Goal: Task Accomplishment & Management: Use online tool/utility

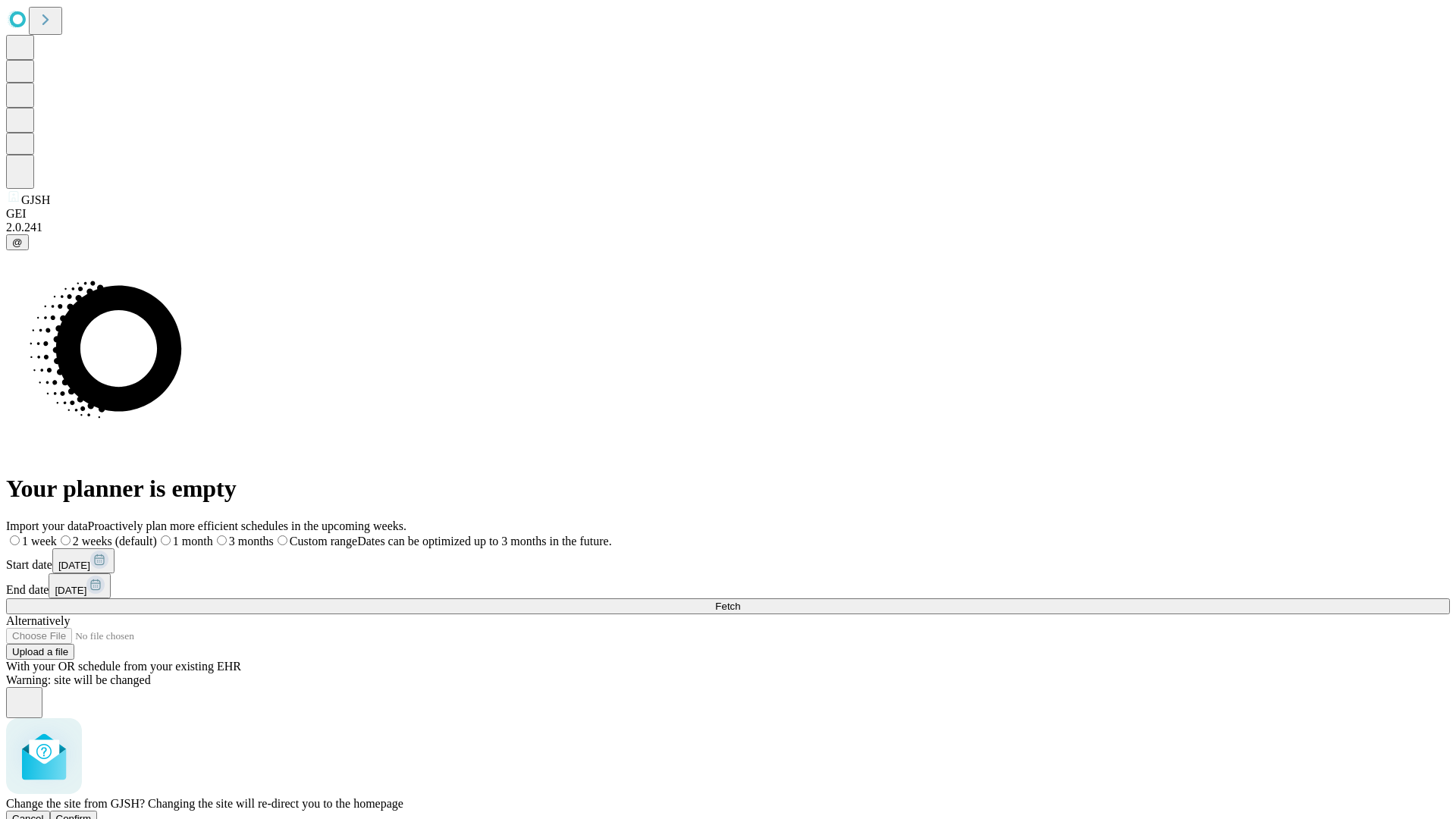
click at [92, 813] on span "Confirm" at bounding box center [74, 818] width 35 height 11
click at [47, 534] on label "1 week" at bounding box center [27, 540] width 41 height 13
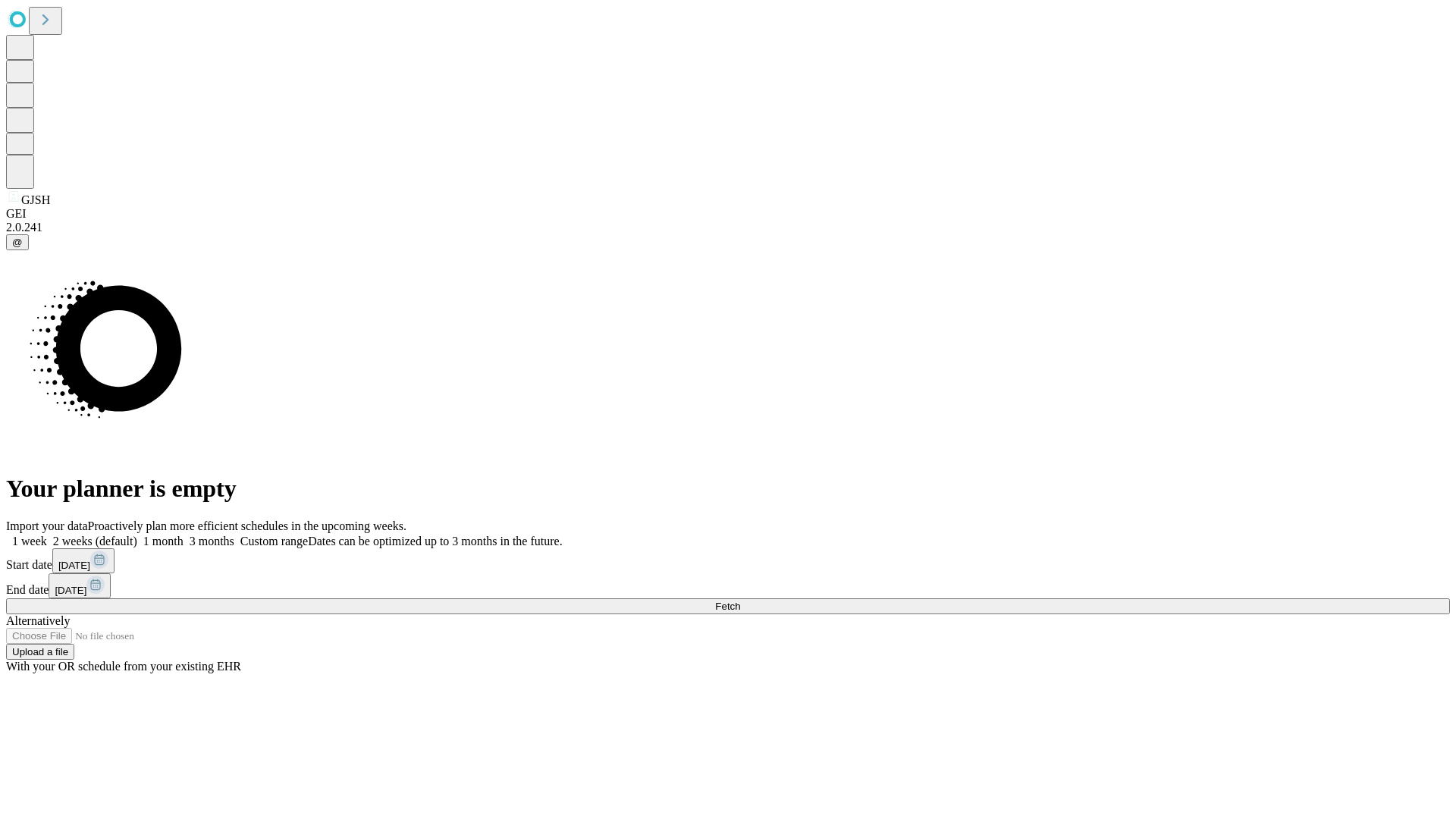
click at [740, 601] on span "Fetch" at bounding box center [727, 606] width 25 height 11
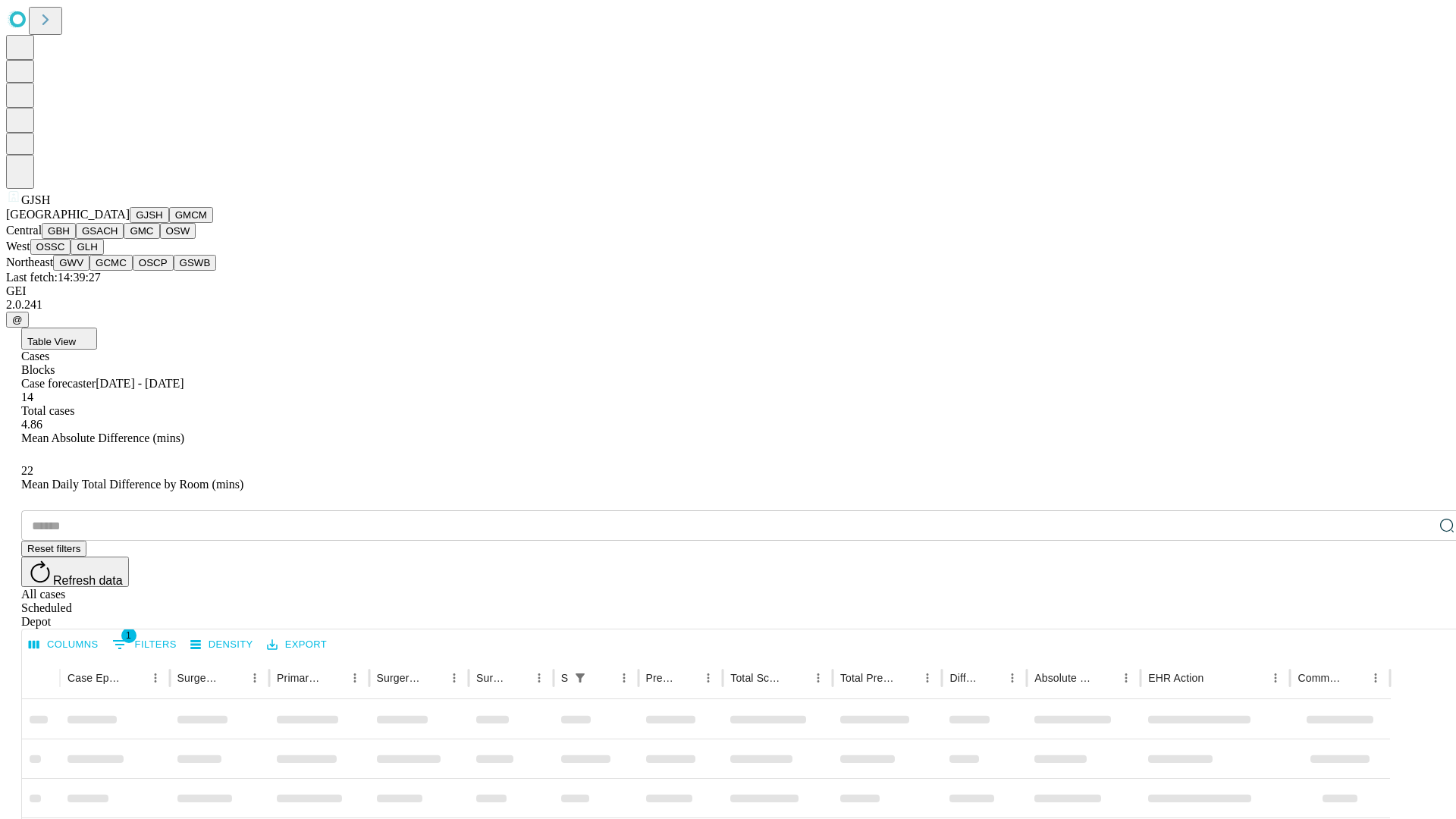
click at [169, 223] on button "GMCM" at bounding box center [192, 215] width 44 height 16
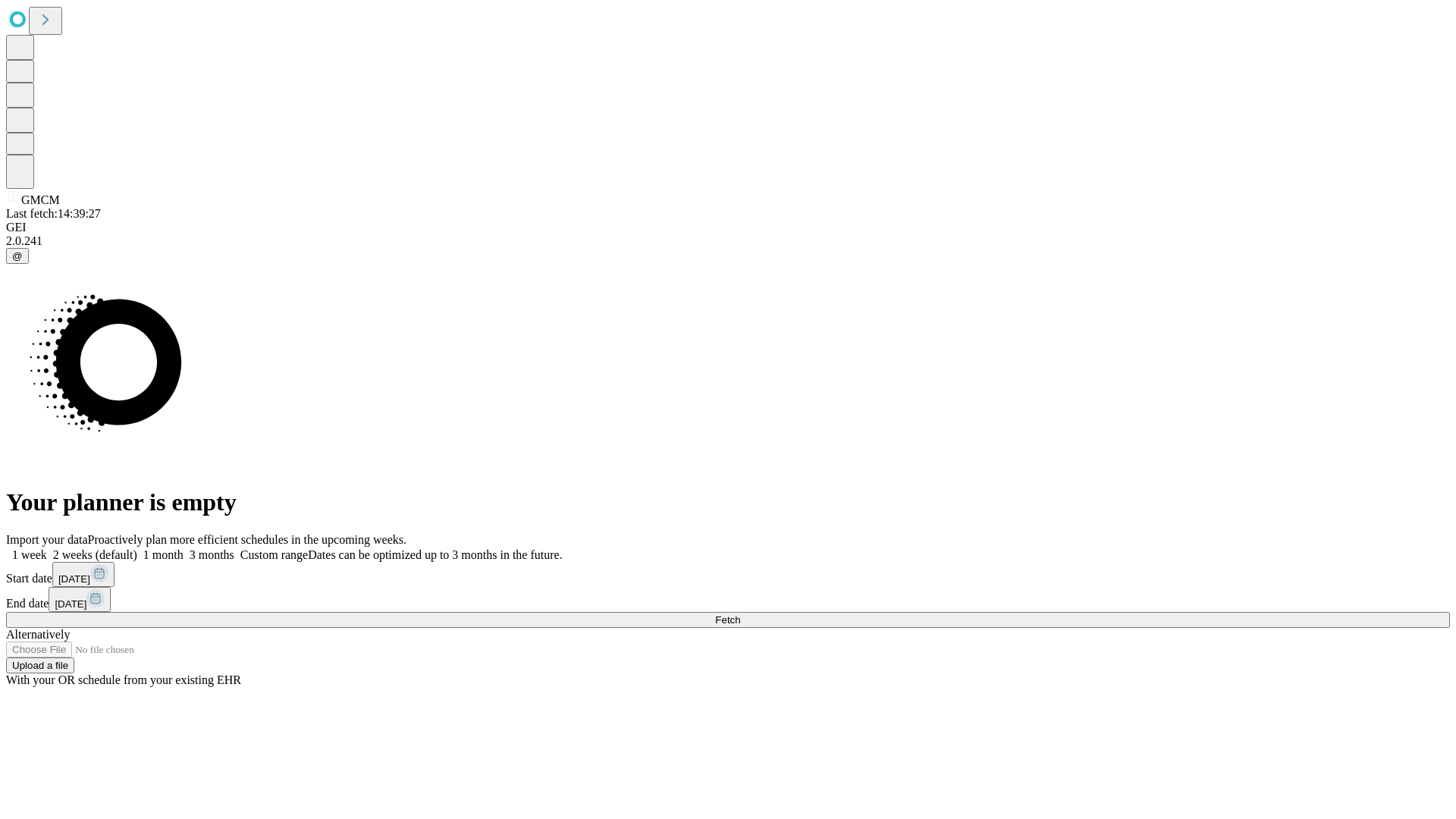
click at [47, 548] on label "1 week" at bounding box center [27, 554] width 41 height 13
click at [740, 614] on span "Fetch" at bounding box center [727, 620] width 25 height 11
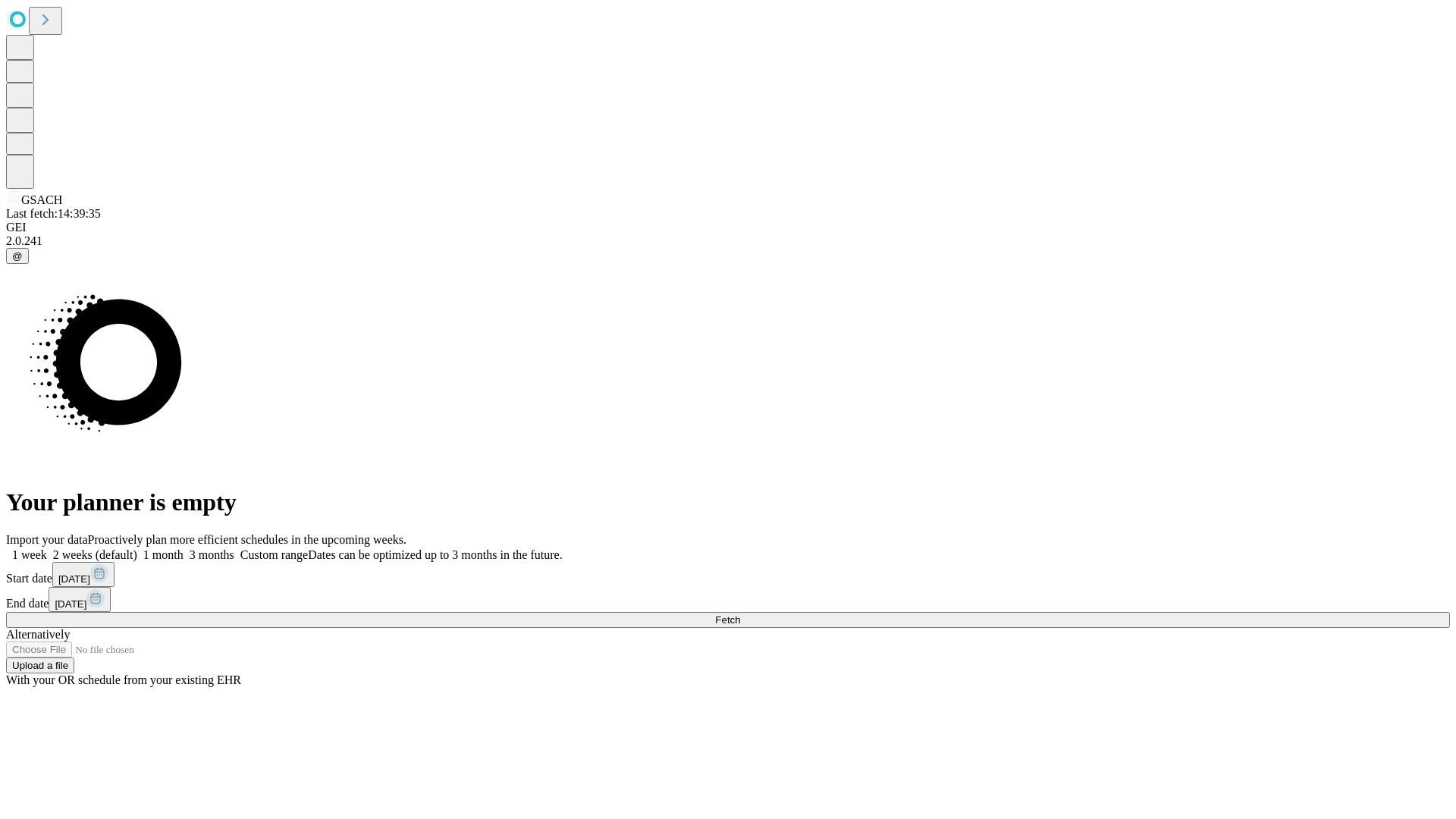
click at [47, 548] on label "1 week" at bounding box center [27, 554] width 41 height 13
click at [740, 614] on span "Fetch" at bounding box center [727, 620] width 25 height 11
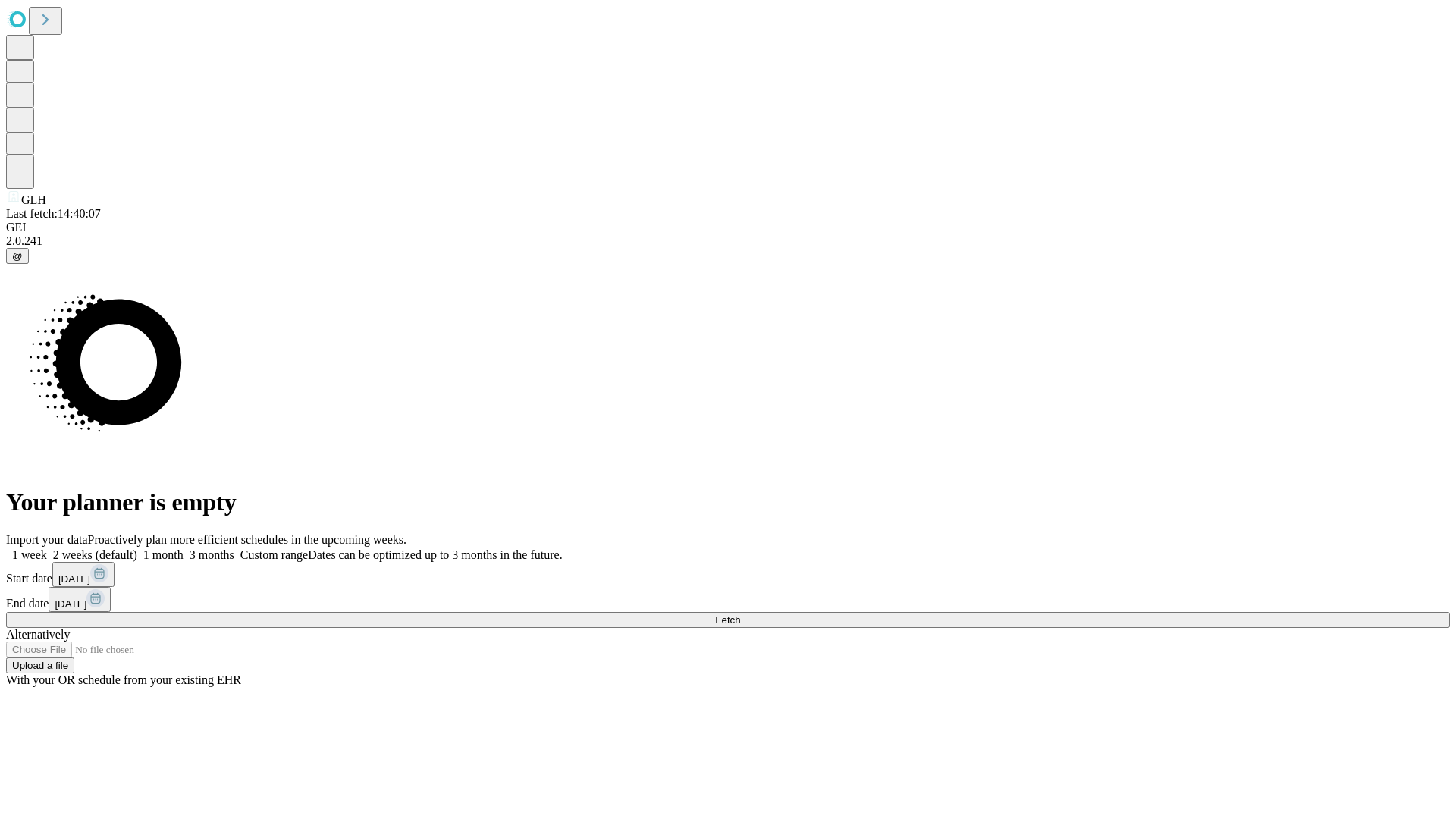
click at [47, 548] on label "1 week" at bounding box center [27, 554] width 41 height 13
click at [740, 614] on span "Fetch" at bounding box center [727, 620] width 25 height 11
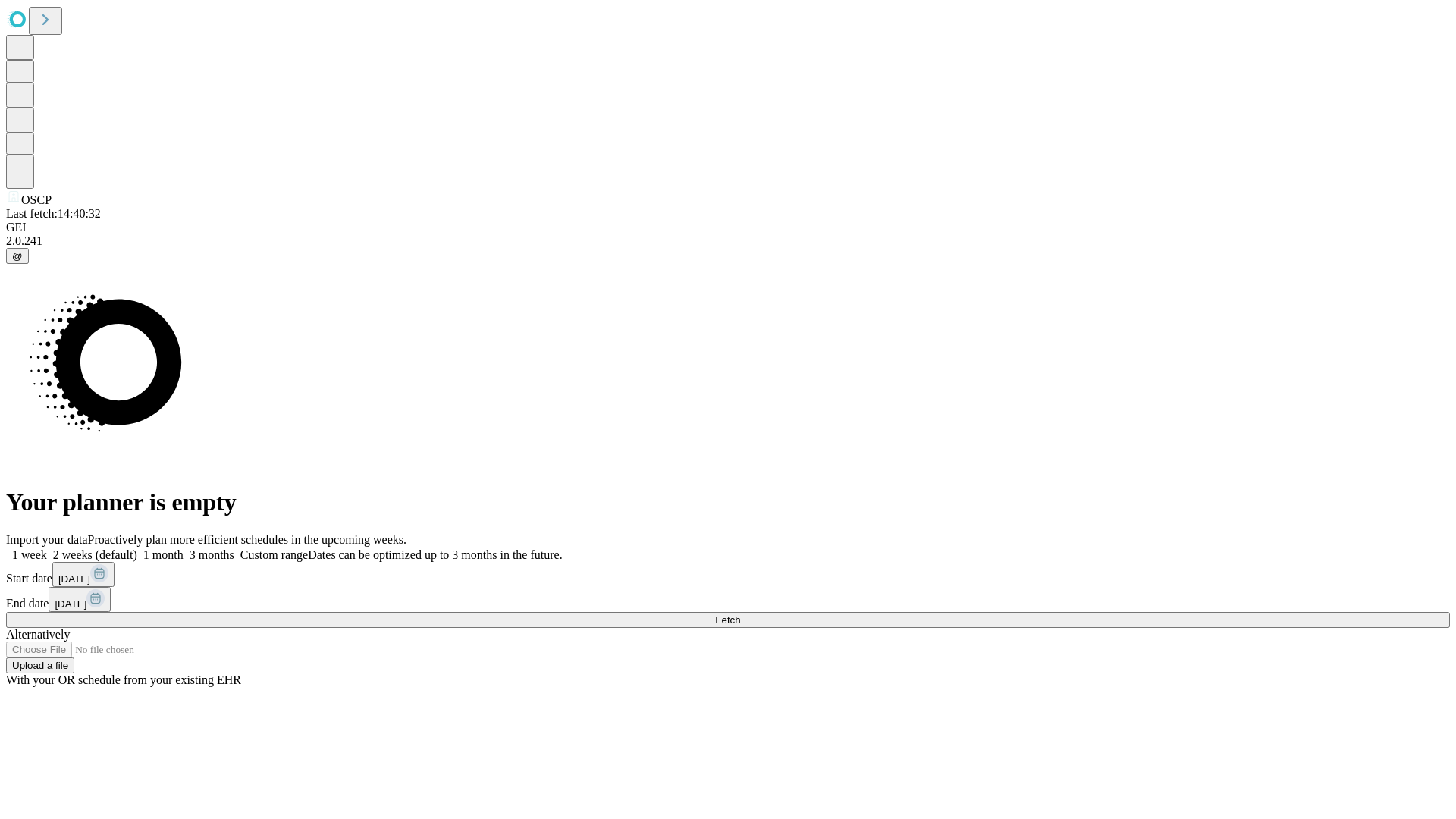
click at [47, 548] on label "1 week" at bounding box center [27, 554] width 41 height 13
click at [740, 614] on span "Fetch" at bounding box center [727, 620] width 25 height 11
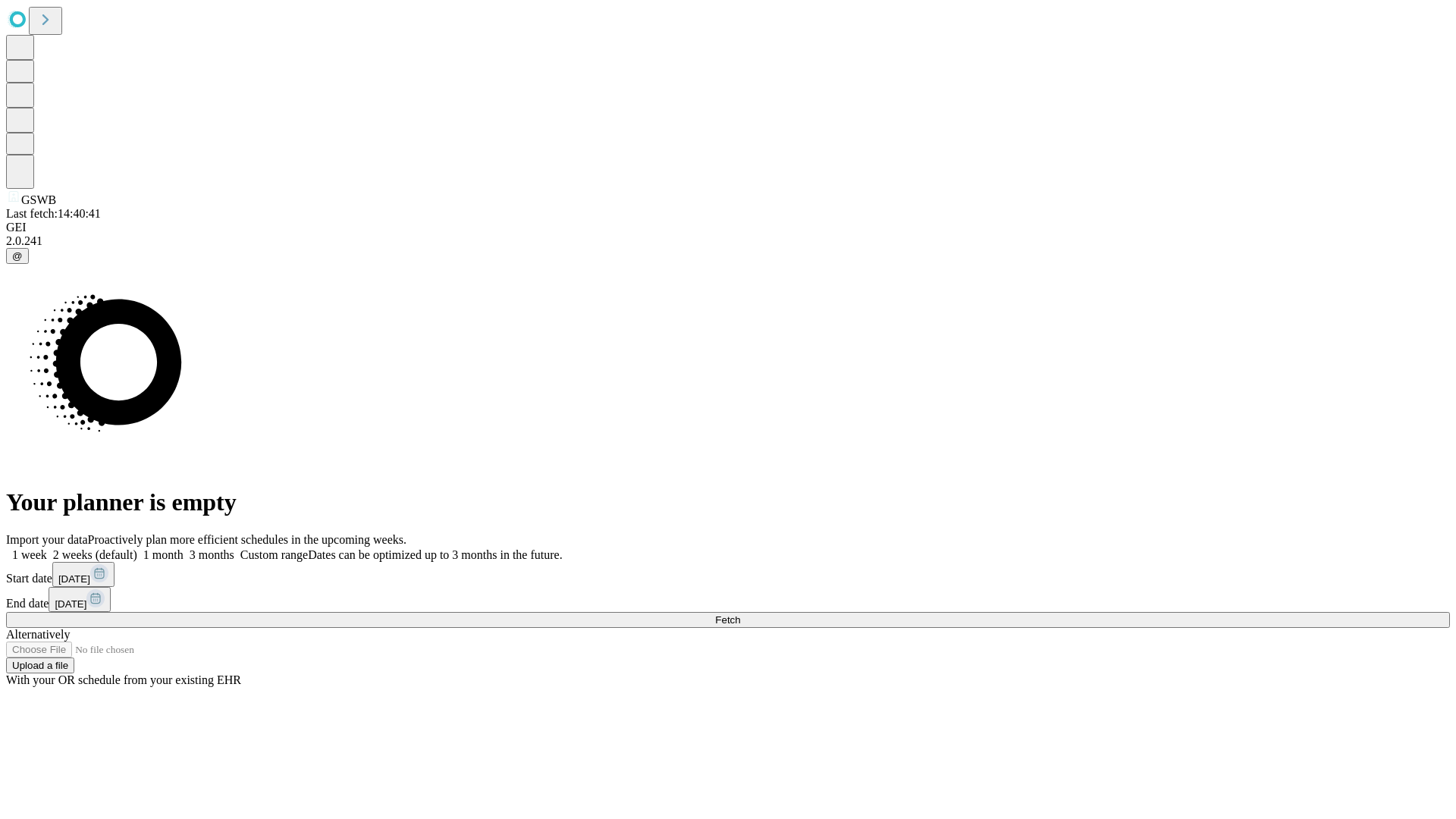
click at [47, 548] on label "1 week" at bounding box center [27, 554] width 41 height 13
click at [740, 614] on span "Fetch" at bounding box center [727, 620] width 25 height 11
